Goal: Task Accomplishment & Management: Manage account settings

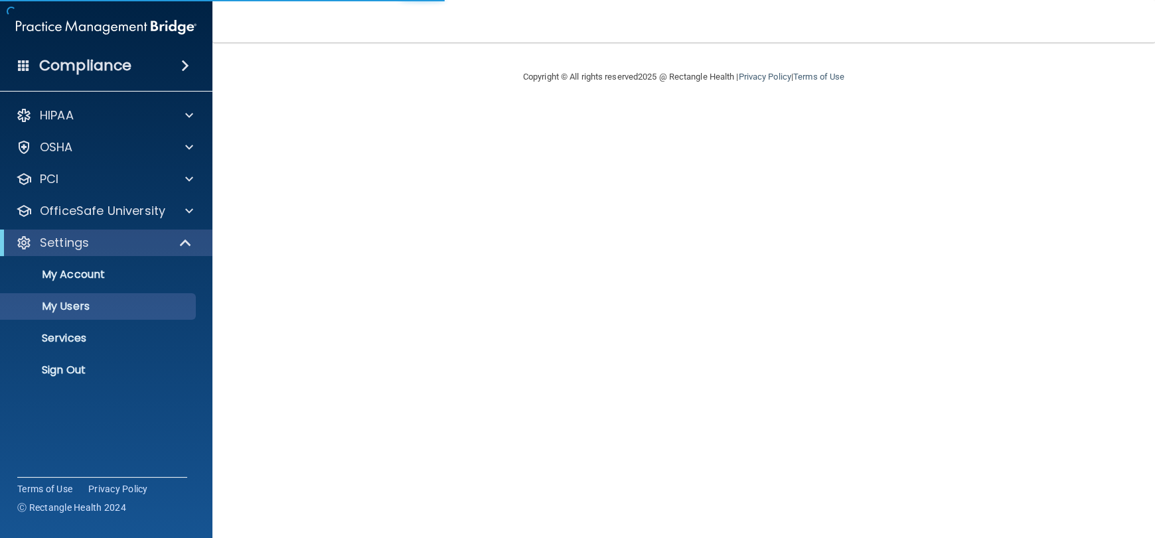
select select "20"
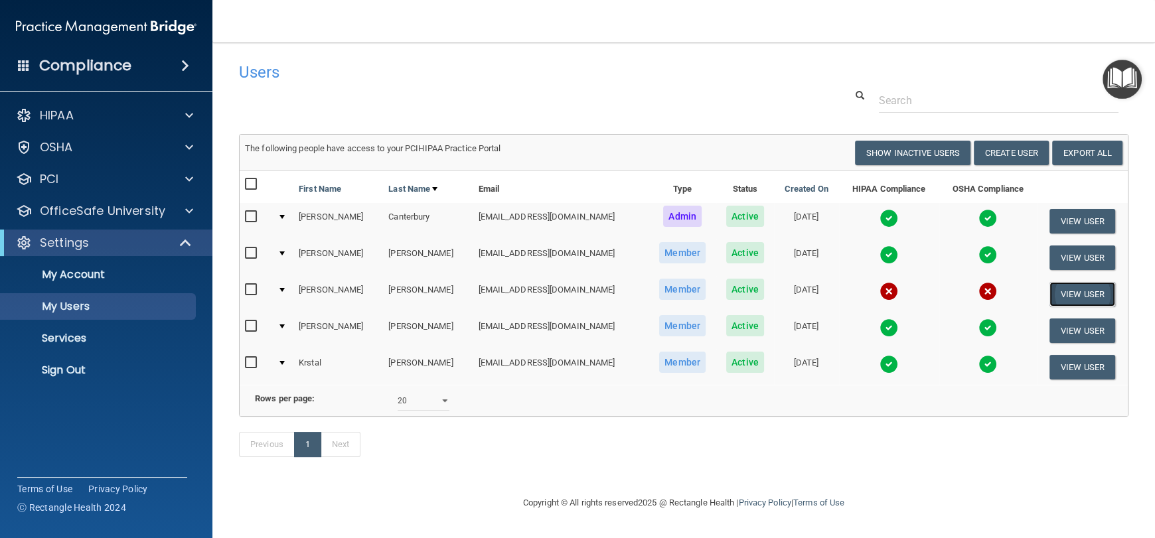
click at [1082, 289] on button "View User" at bounding box center [1082, 294] width 66 height 25
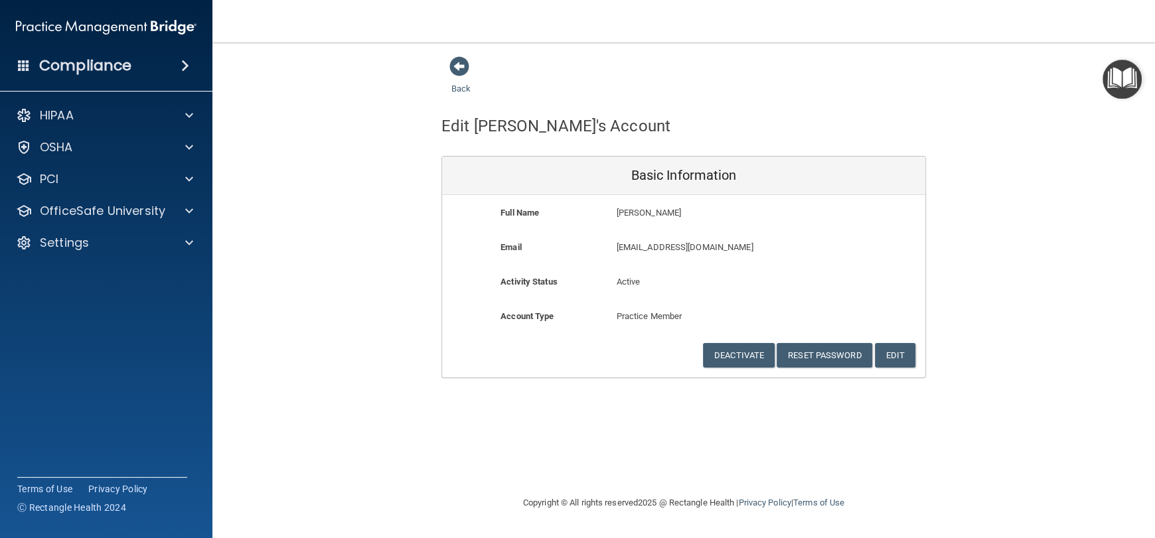
click at [452, 79] on div "Back" at bounding box center [481, 76] width 81 height 41
click at [457, 90] on link "Back" at bounding box center [460, 81] width 19 height 26
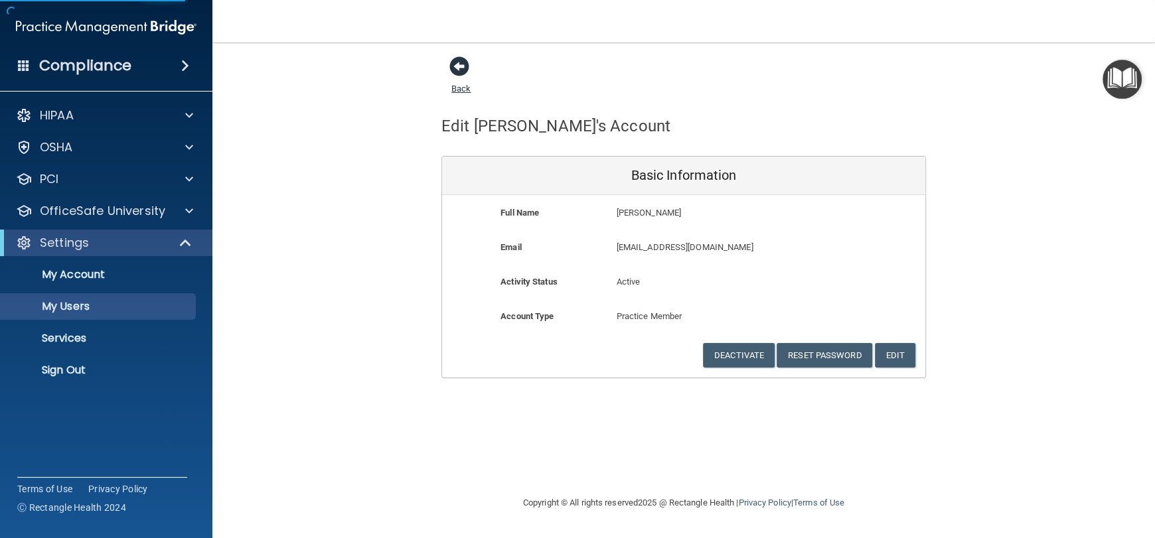
select select "20"
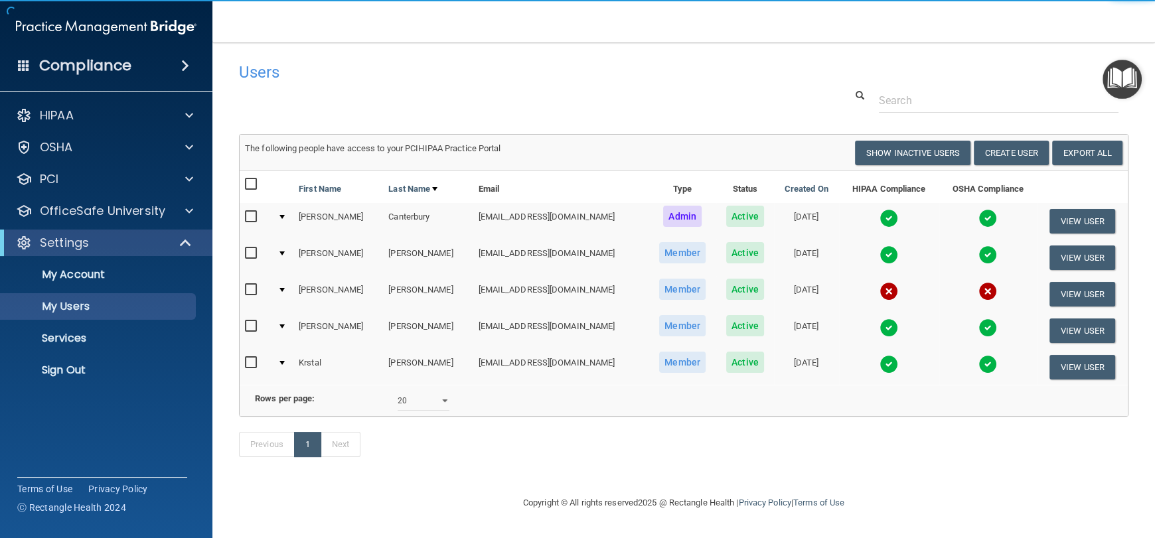
click at [246, 287] on input "checkbox" at bounding box center [252, 290] width 15 height 11
checkbox input "true"
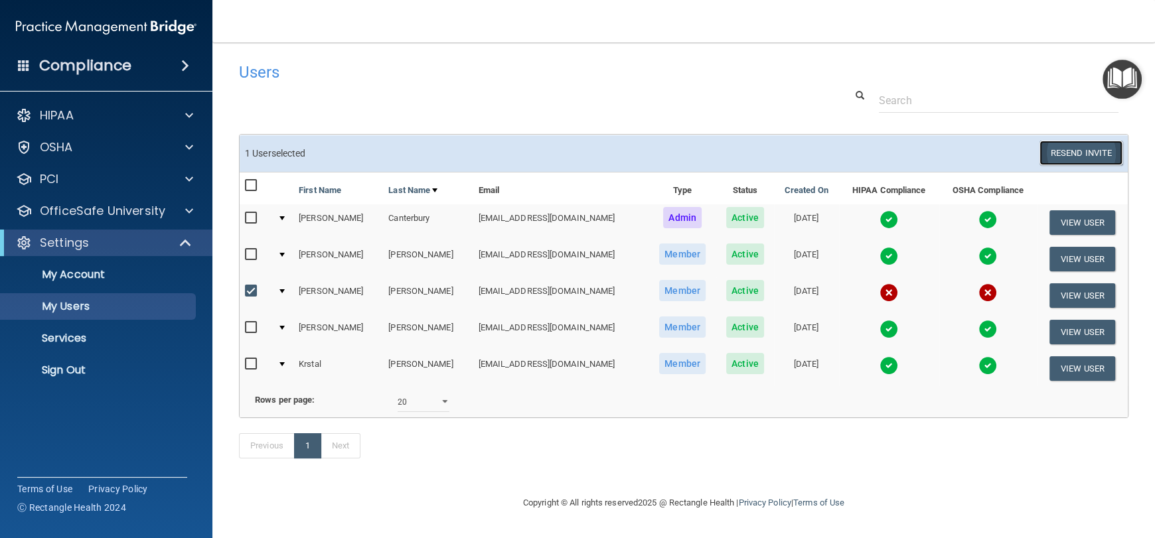
click at [1064, 158] on button "Resend Invite" at bounding box center [1080, 153] width 83 height 25
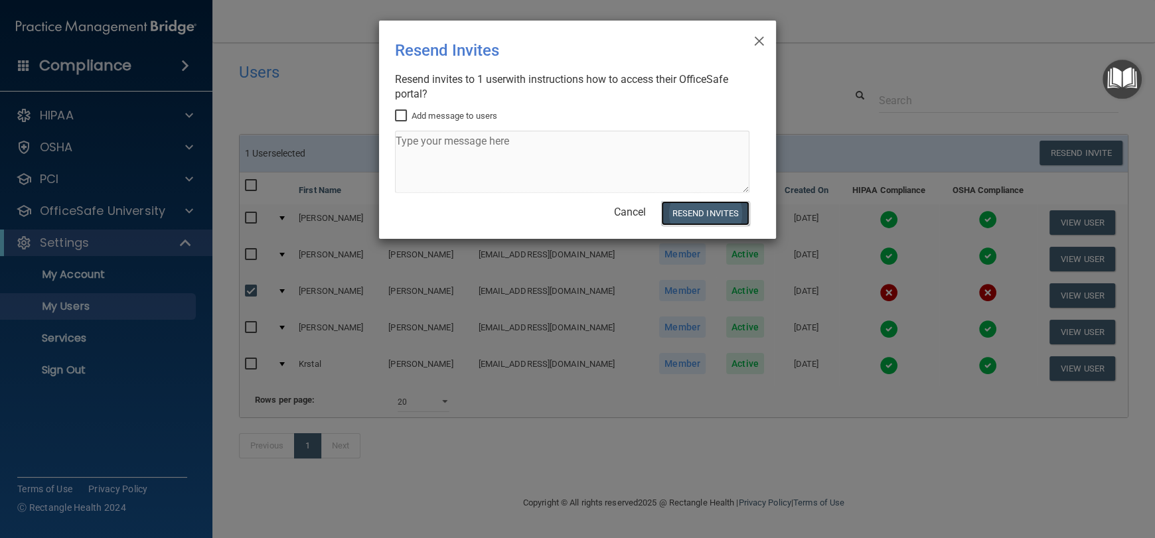
click at [719, 218] on button "Resend Invites" at bounding box center [705, 213] width 88 height 25
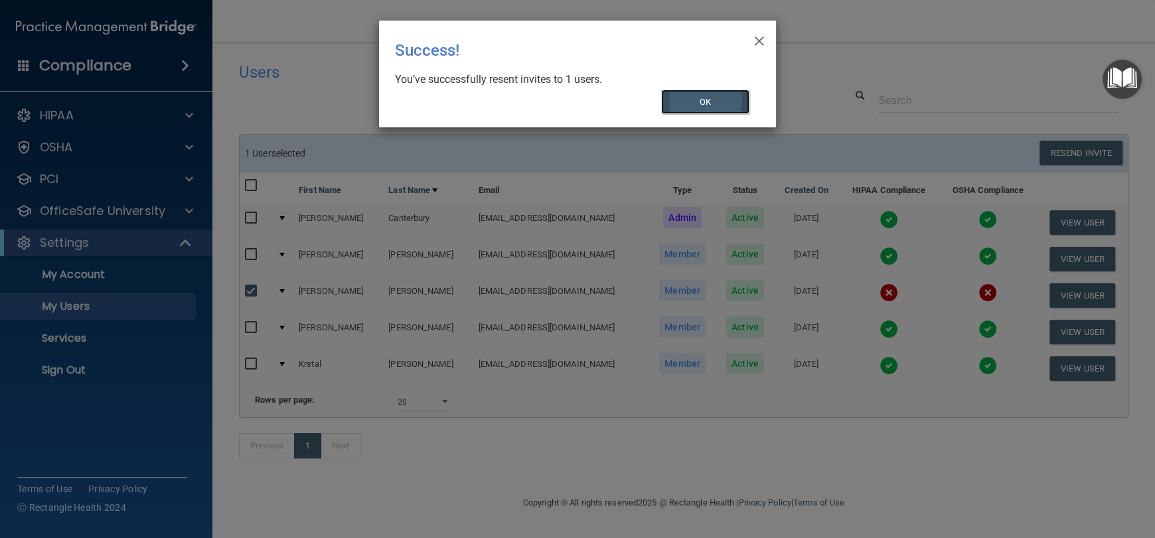
click at [703, 107] on button "OK" at bounding box center [705, 102] width 89 height 25
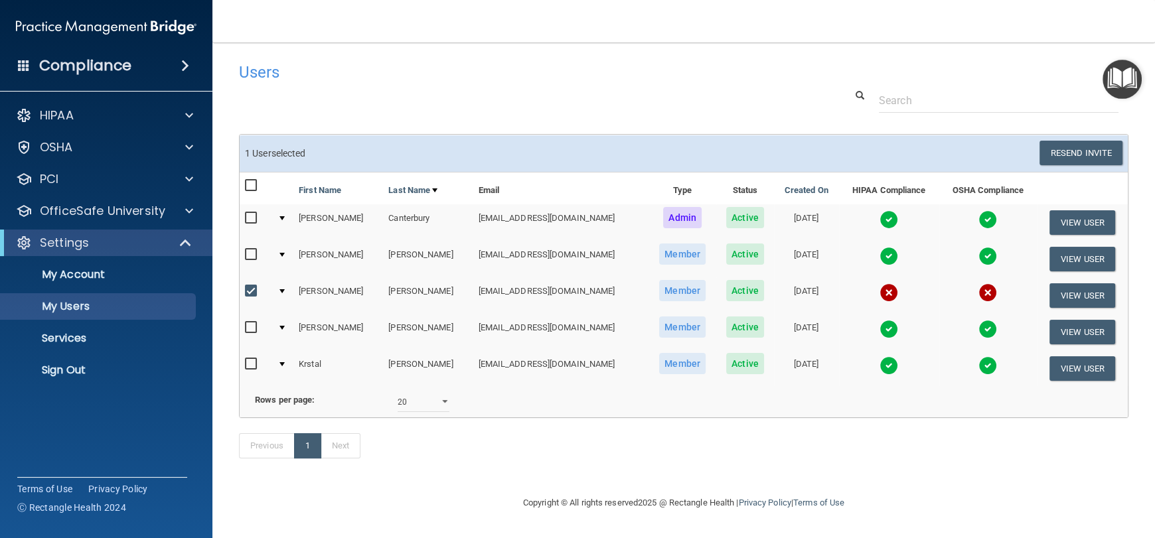
click at [879, 289] on img at bounding box center [888, 292] width 19 height 19
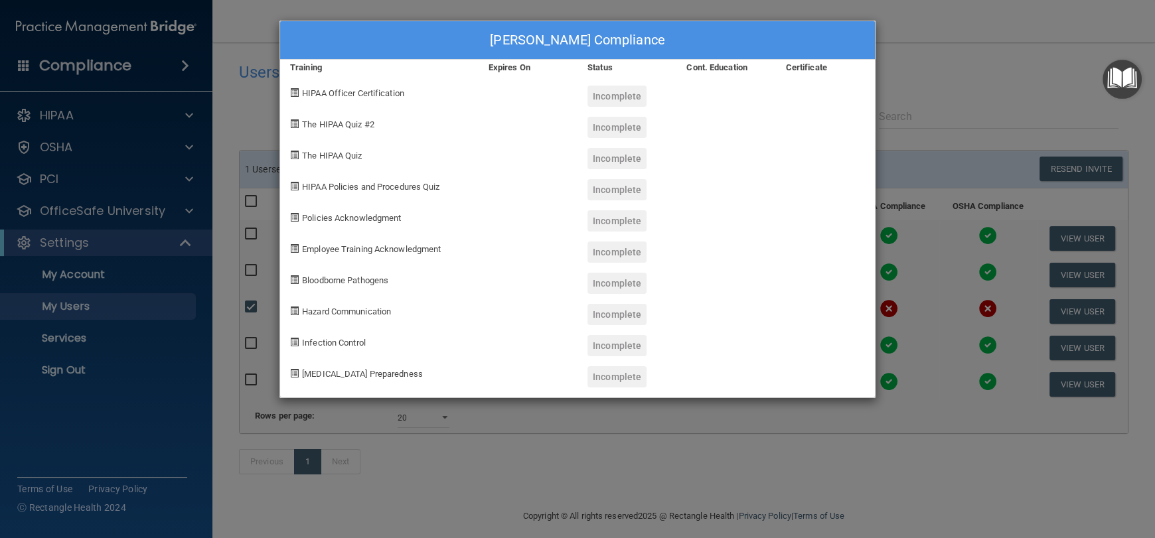
click at [973, 85] on div "[PERSON_NAME] Compliance Training Expires On Status Cont. Education Certificate…" at bounding box center [577, 269] width 1155 height 538
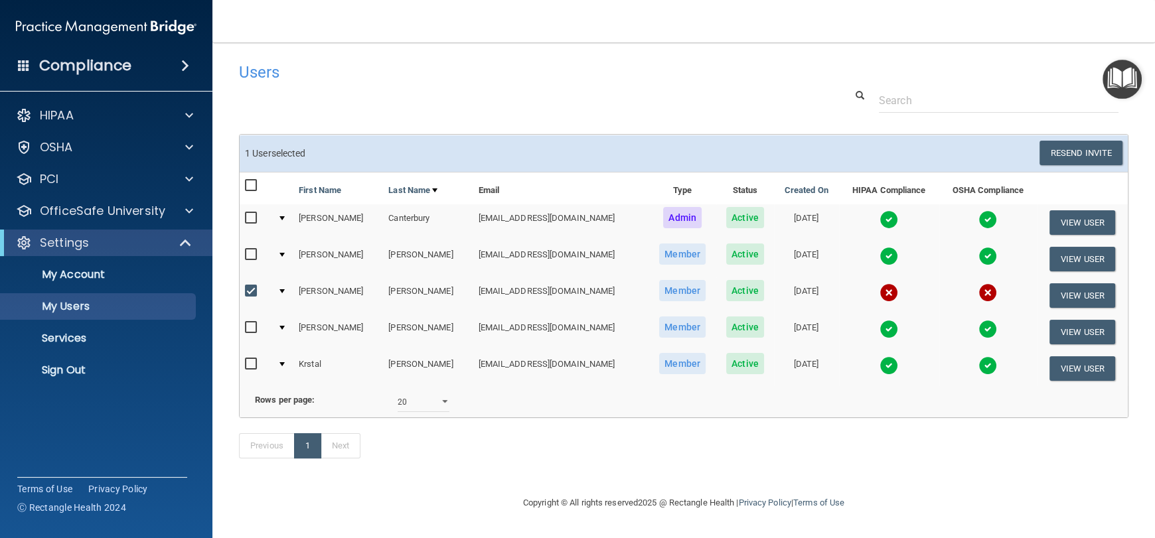
click at [978, 293] on img at bounding box center [987, 292] width 19 height 19
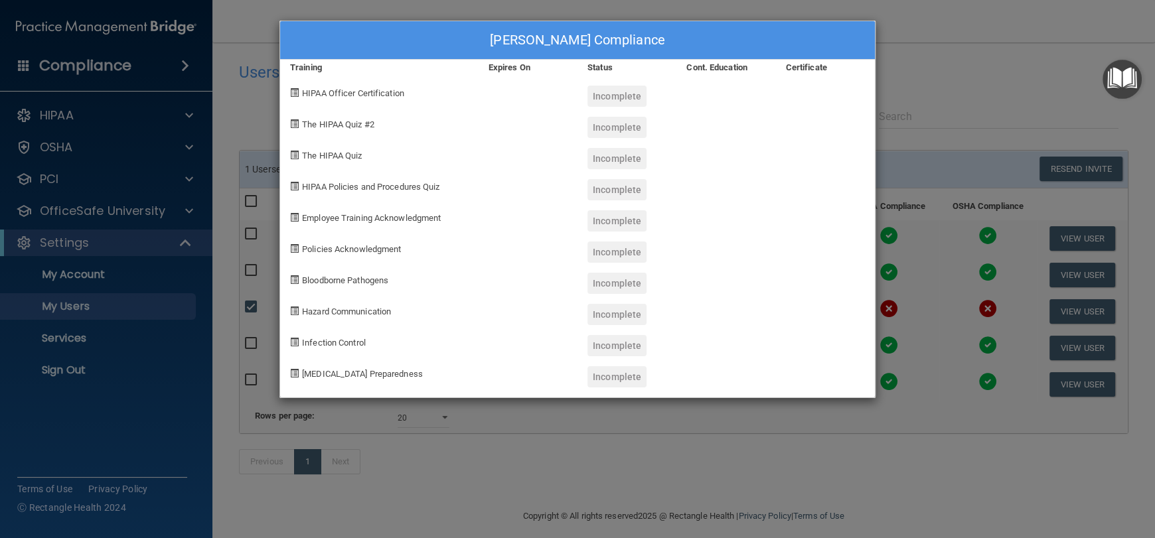
click at [937, 82] on div "[PERSON_NAME] Compliance Training Expires On Status Cont. Education Certificate…" at bounding box center [577, 269] width 1155 height 538
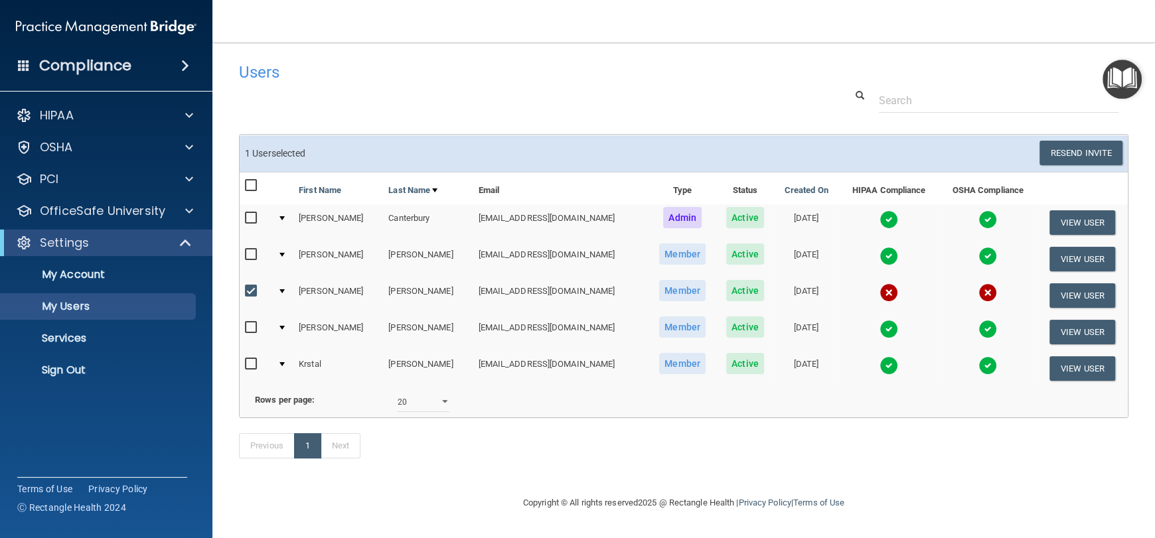
click at [879, 290] on img at bounding box center [888, 292] width 19 height 19
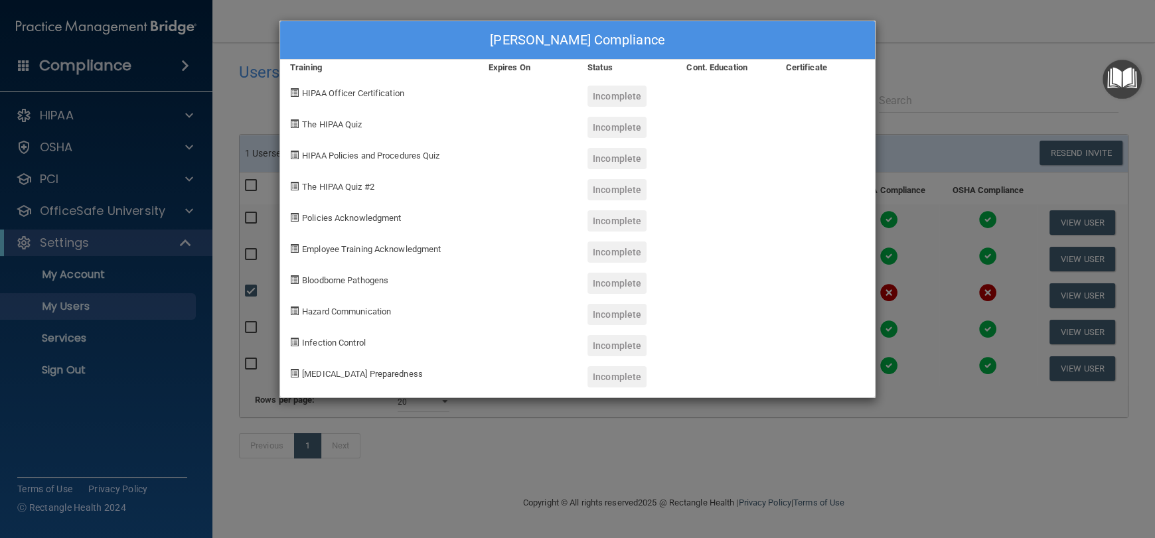
click at [946, 109] on div "[PERSON_NAME] Compliance Training Expires On Status Cont. Education Certificate…" at bounding box center [577, 269] width 1155 height 538
